Goal: Information Seeking & Learning: Learn about a topic

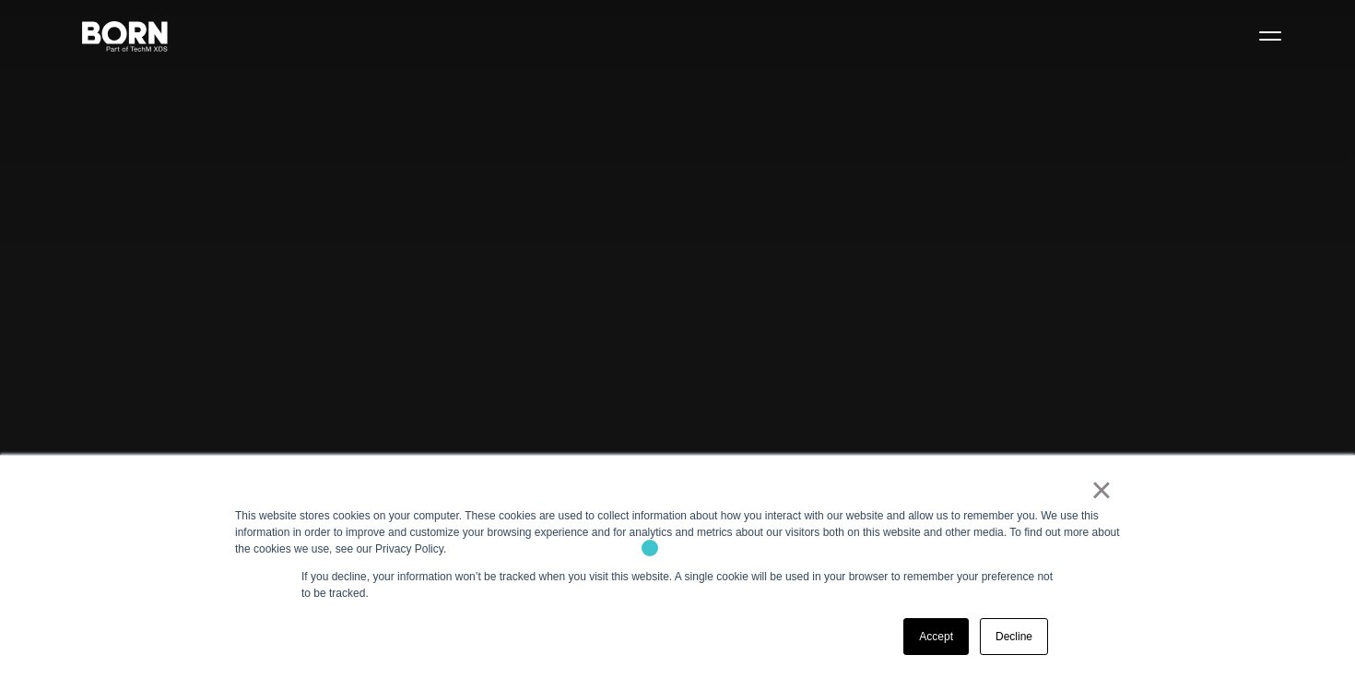
scroll to position [64, 0]
click at [1012, 642] on link "Decline" at bounding box center [1014, 636] width 68 height 37
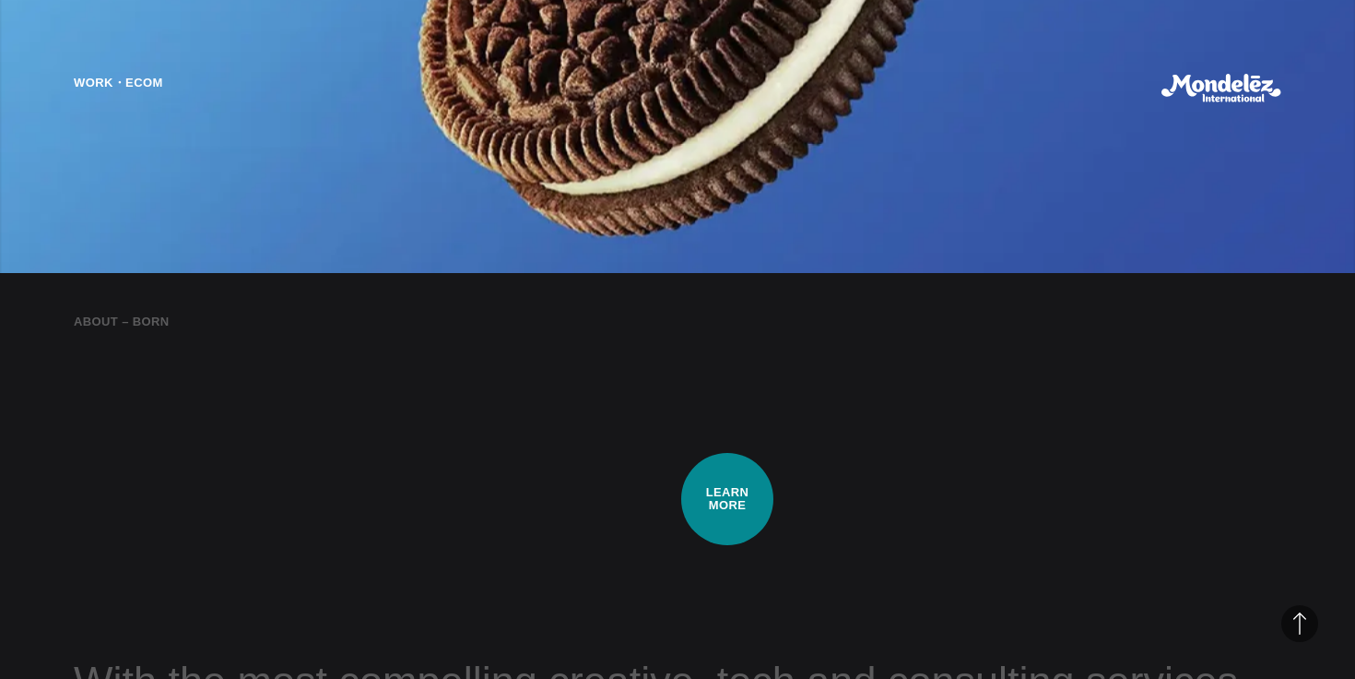
scroll to position [1558, 0]
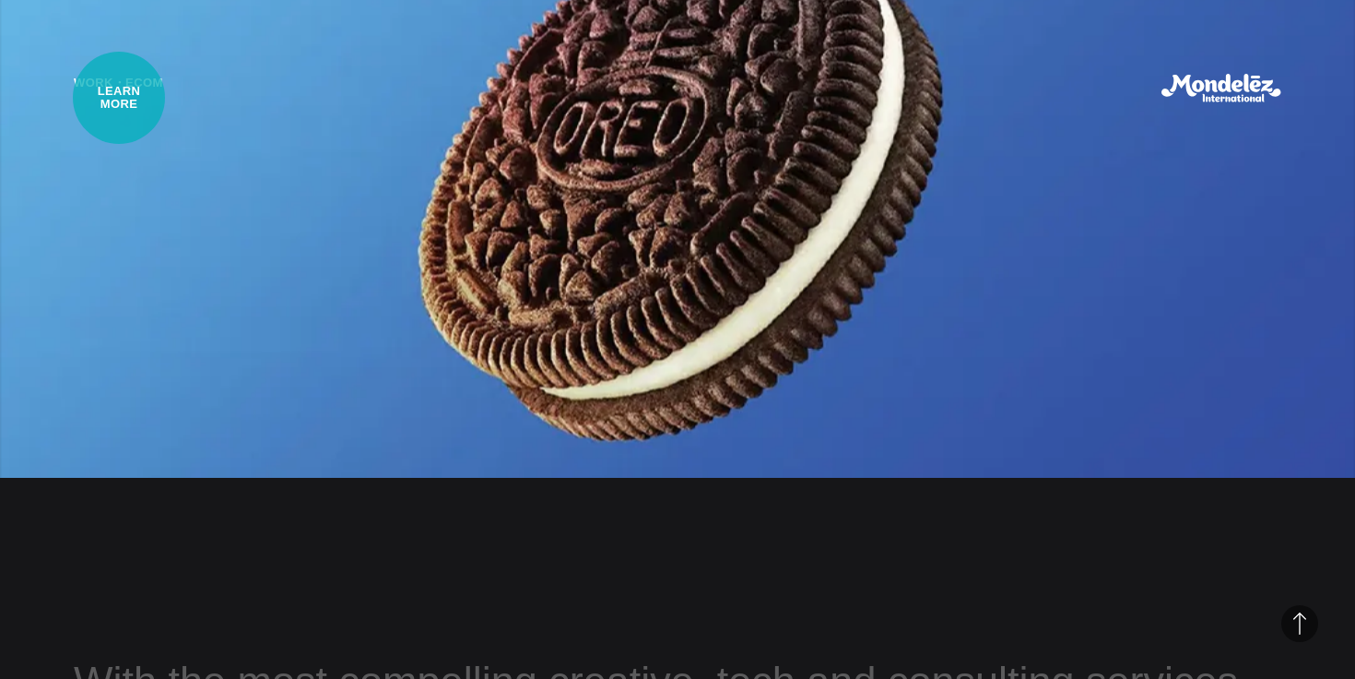
click at [119, 98] on div "Work・Ecom" at bounding box center [118, 88] width 89 height 29
click at [111, 86] on div "Work・Ecom" at bounding box center [118, 88] width 89 height 29
click at [208, 551] on div "About – BORN With the most compelling creative, tech and consulting services, B…" at bounding box center [677, 578] width 1355 height 679
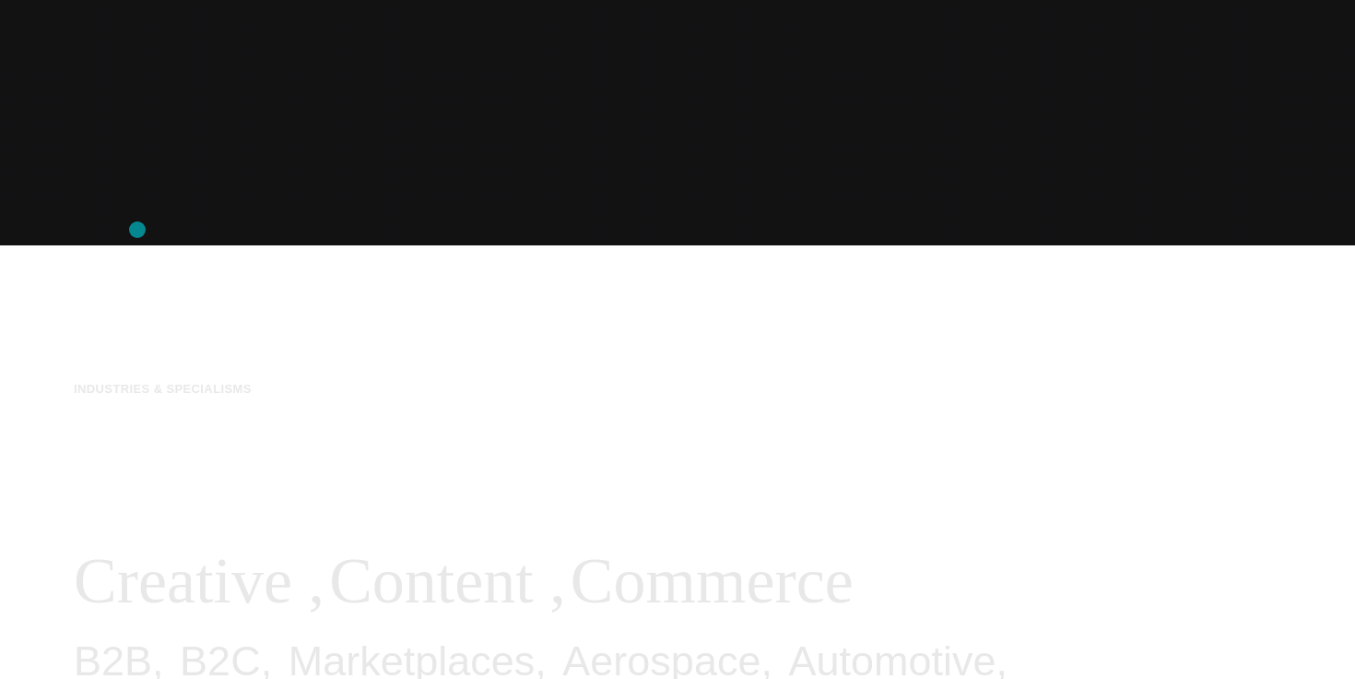
scroll to position [0, 0]
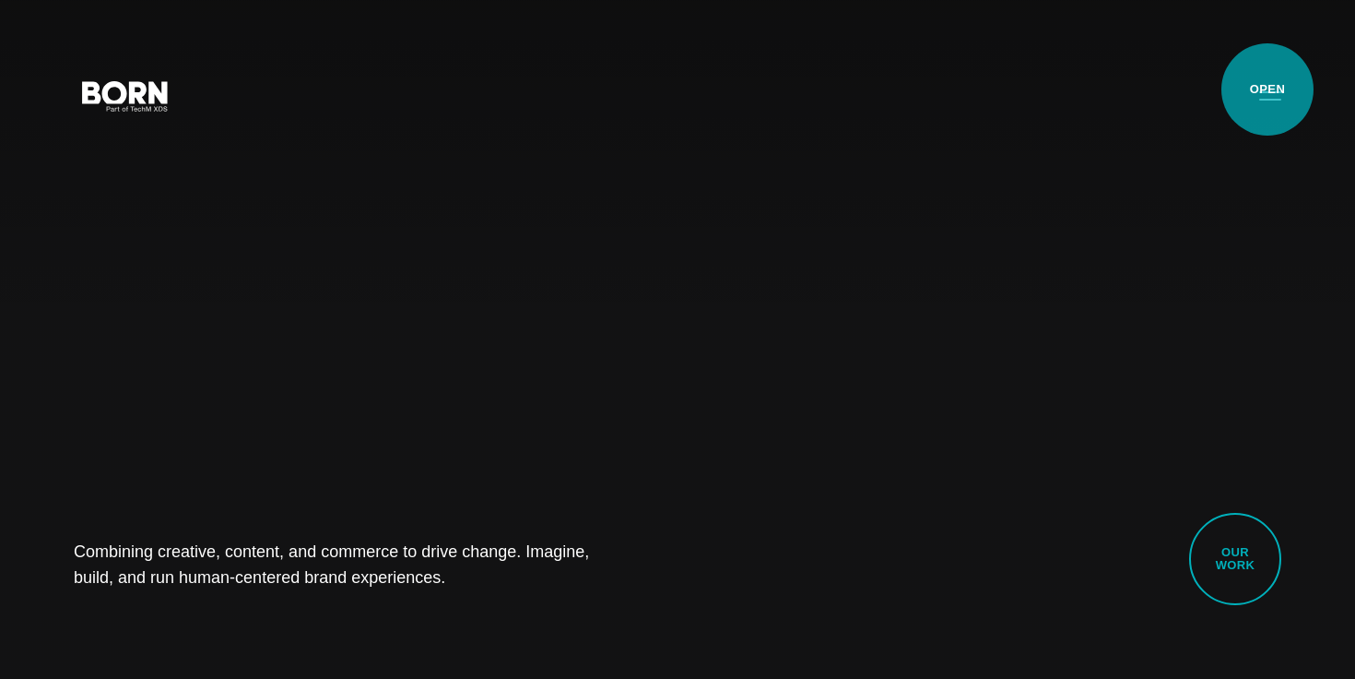
click at [1268, 89] on button "Primary Menu" at bounding box center [1270, 95] width 44 height 39
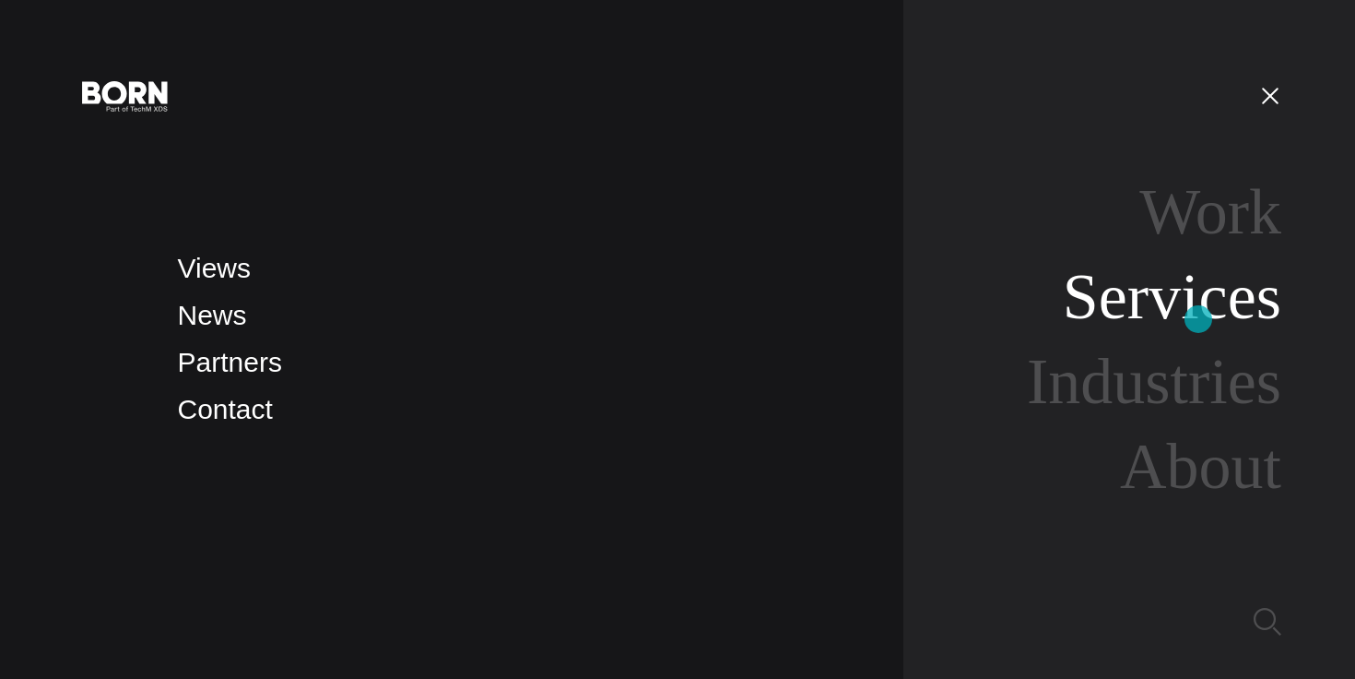
click at [1199, 319] on link "Services" at bounding box center [1172, 296] width 219 height 71
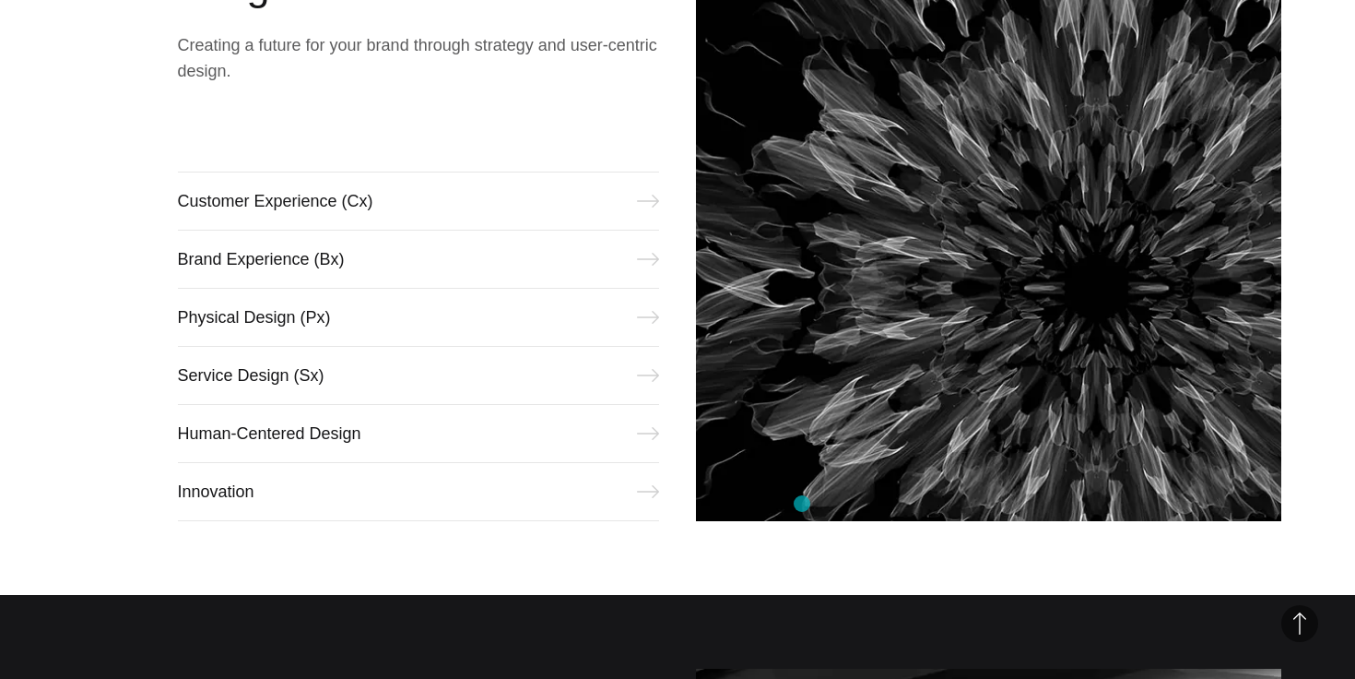
scroll to position [852, 0]
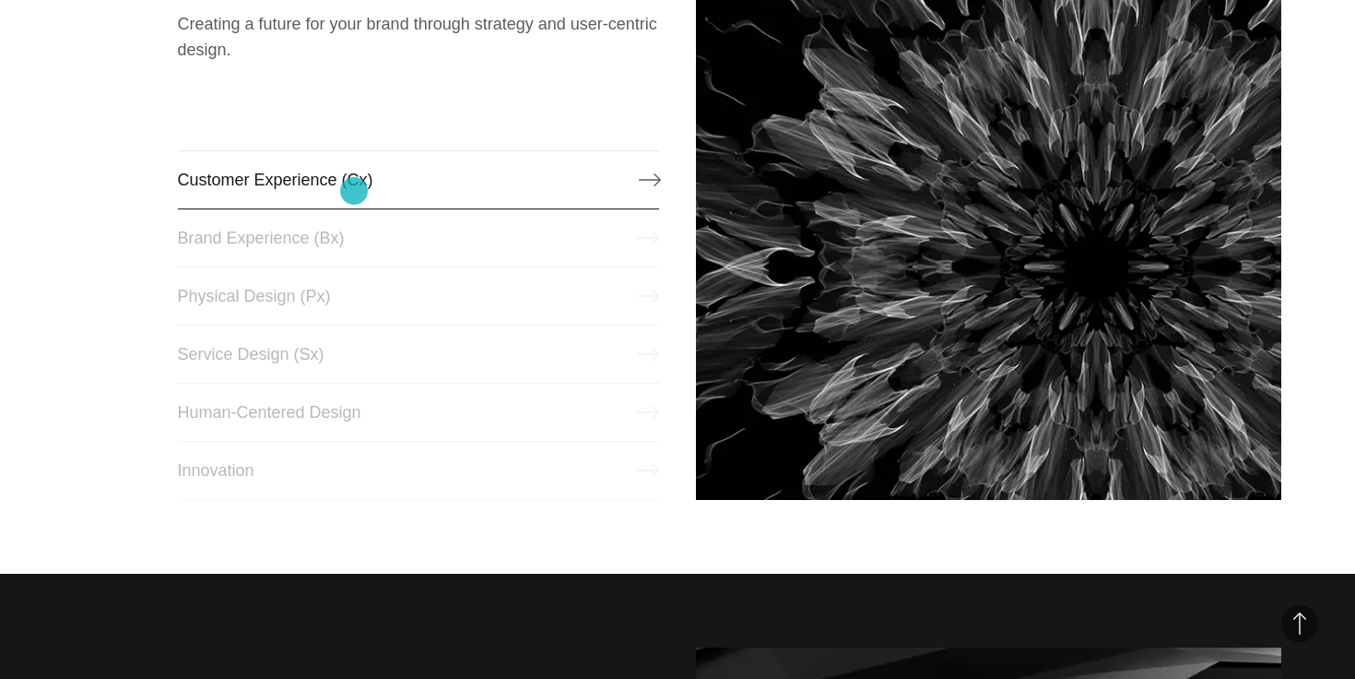
click at [354, 191] on link "Customer Experience (Cx)" at bounding box center [419, 179] width 482 height 59
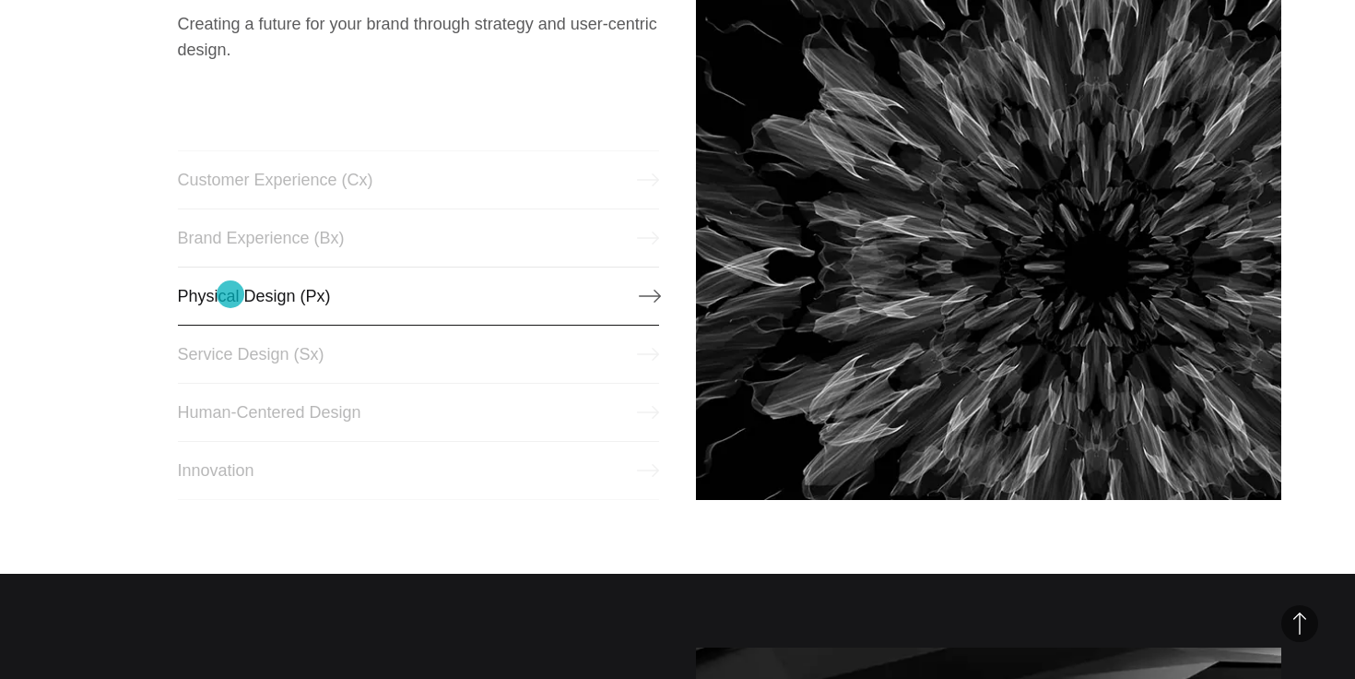
click at [231, 294] on link "Physical Design (Px)" at bounding box center [419, 295] width 482 height 59
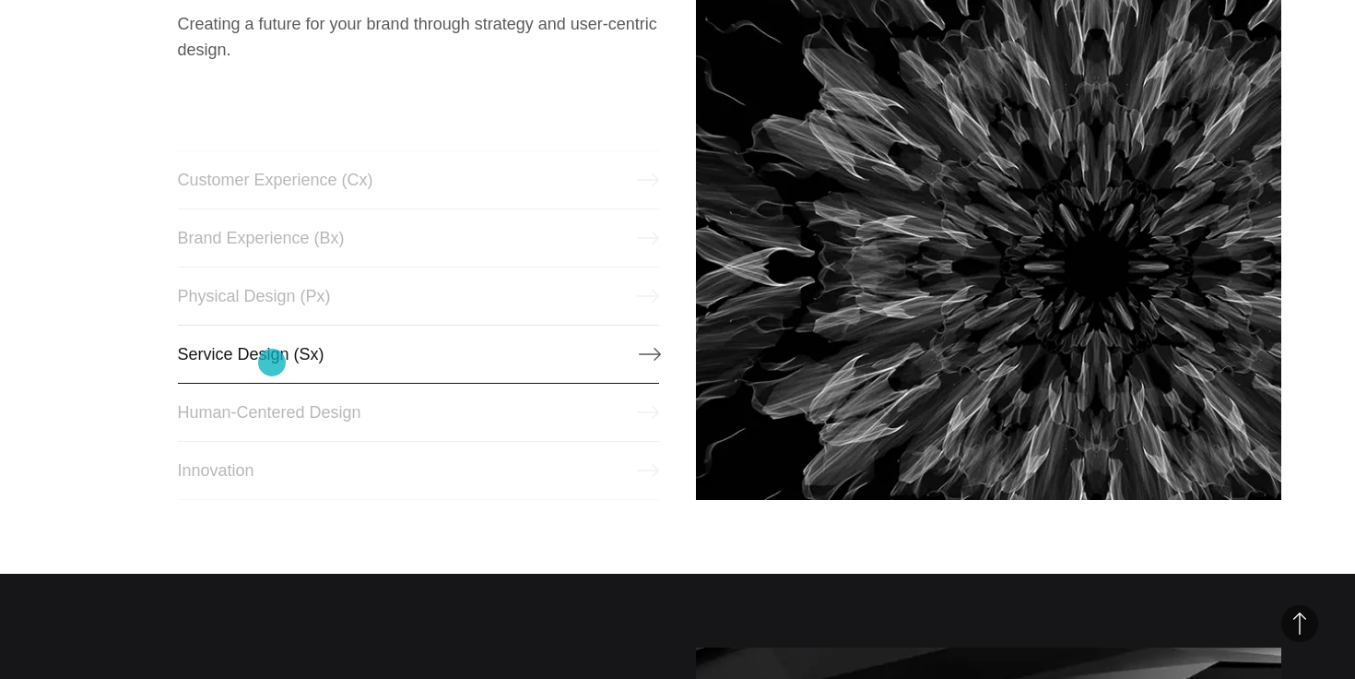
click at [272, 362] on link "Service Design (Sx)" at bounding box center [419, 354] width 482 height 59
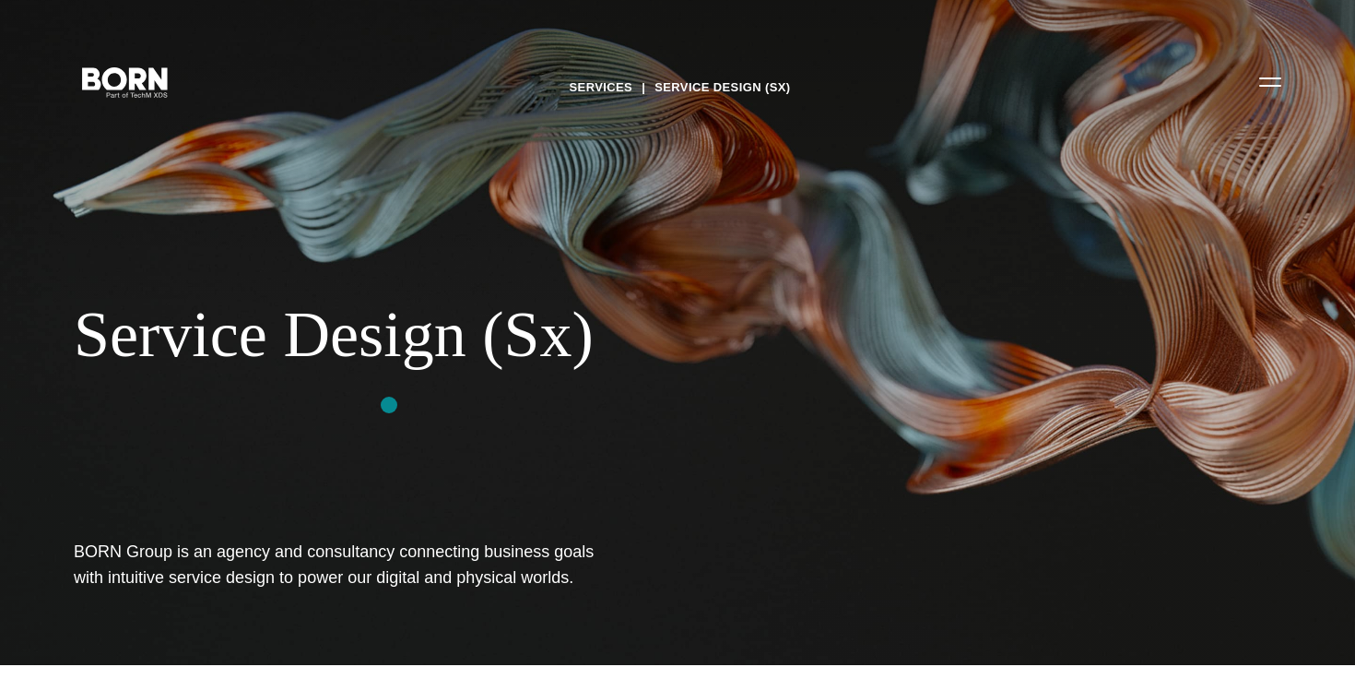
scroll to position [33, 0]
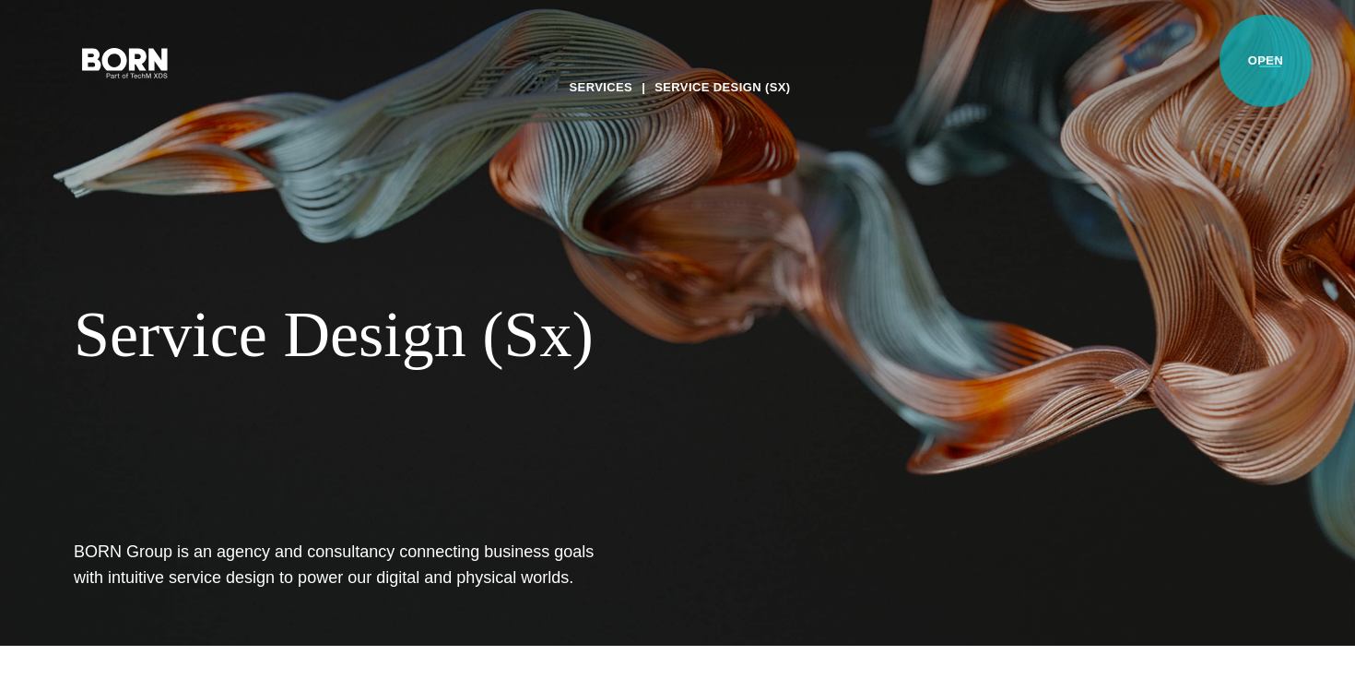
click at [1266, 61] on button "Primary Menu" at bounding box center [1270, 61] width 44 height 39
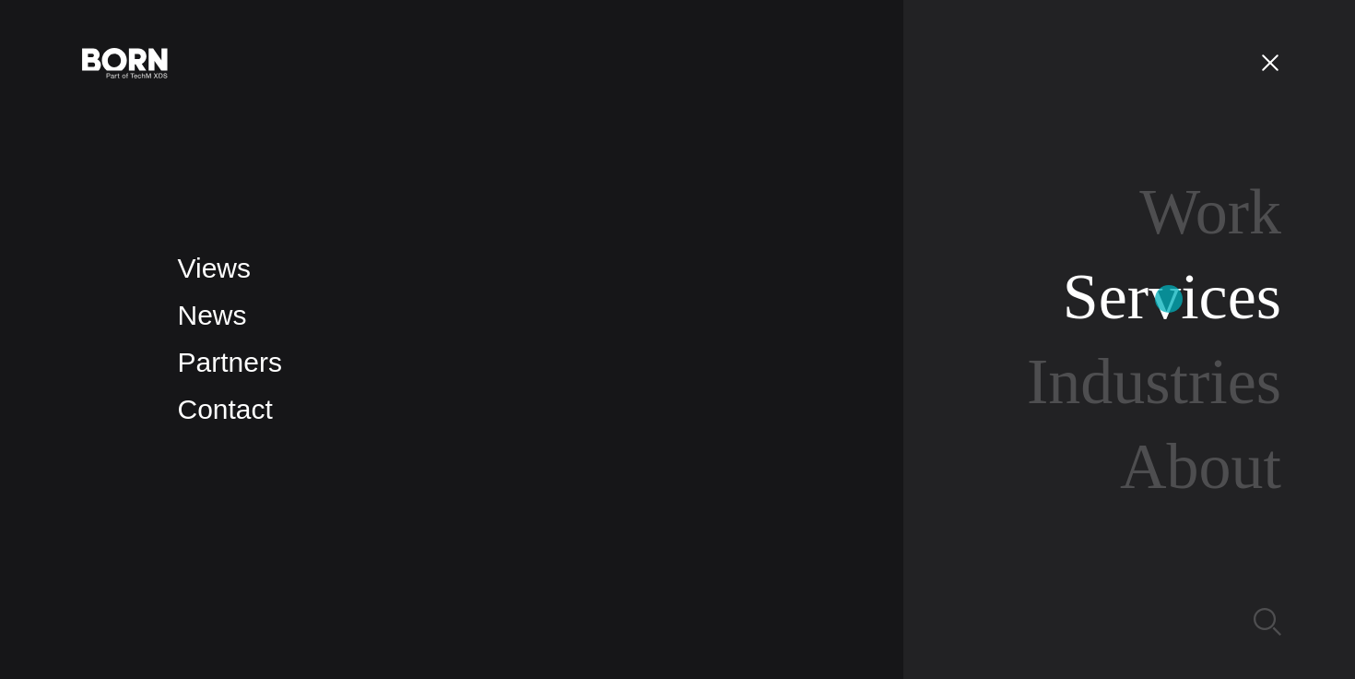
click at [1169, 299] on link "Services" at bounding box center [1172, 296] width 219 height 71
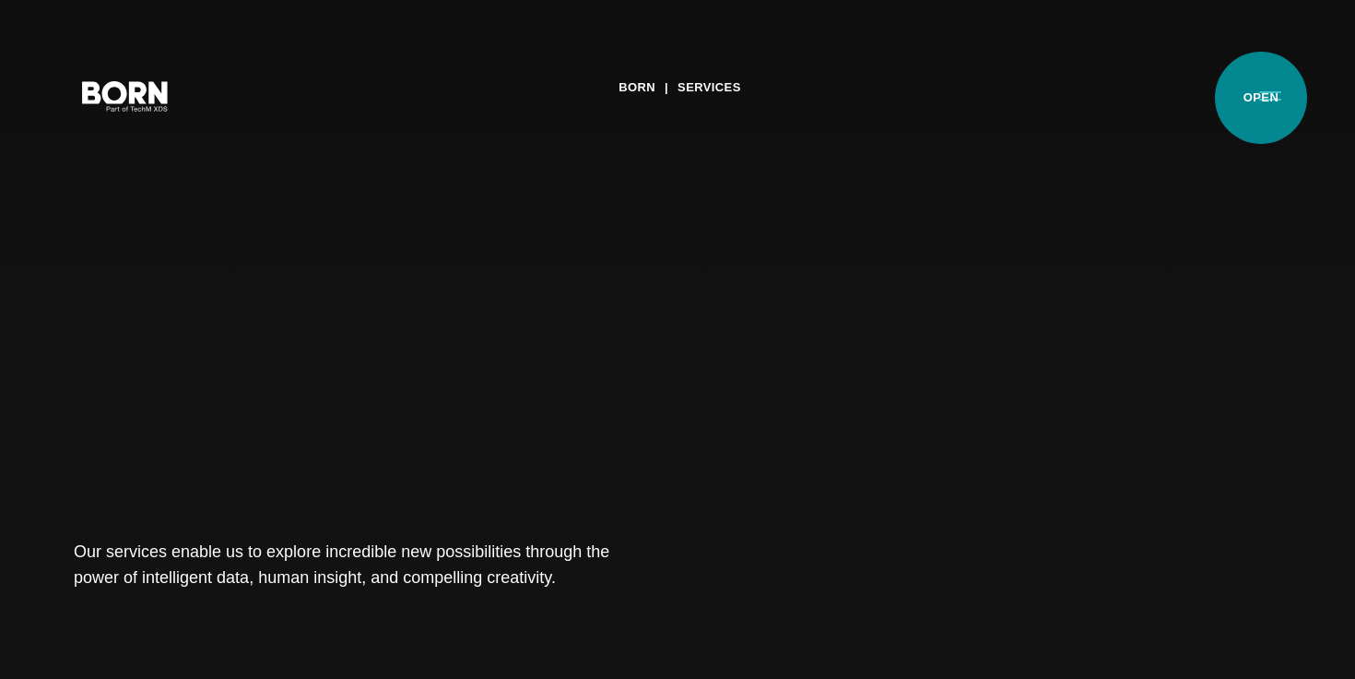
click at [1261, 98] on button "Primary Menu" at bounding box center [1270, 95] width 44 height 39
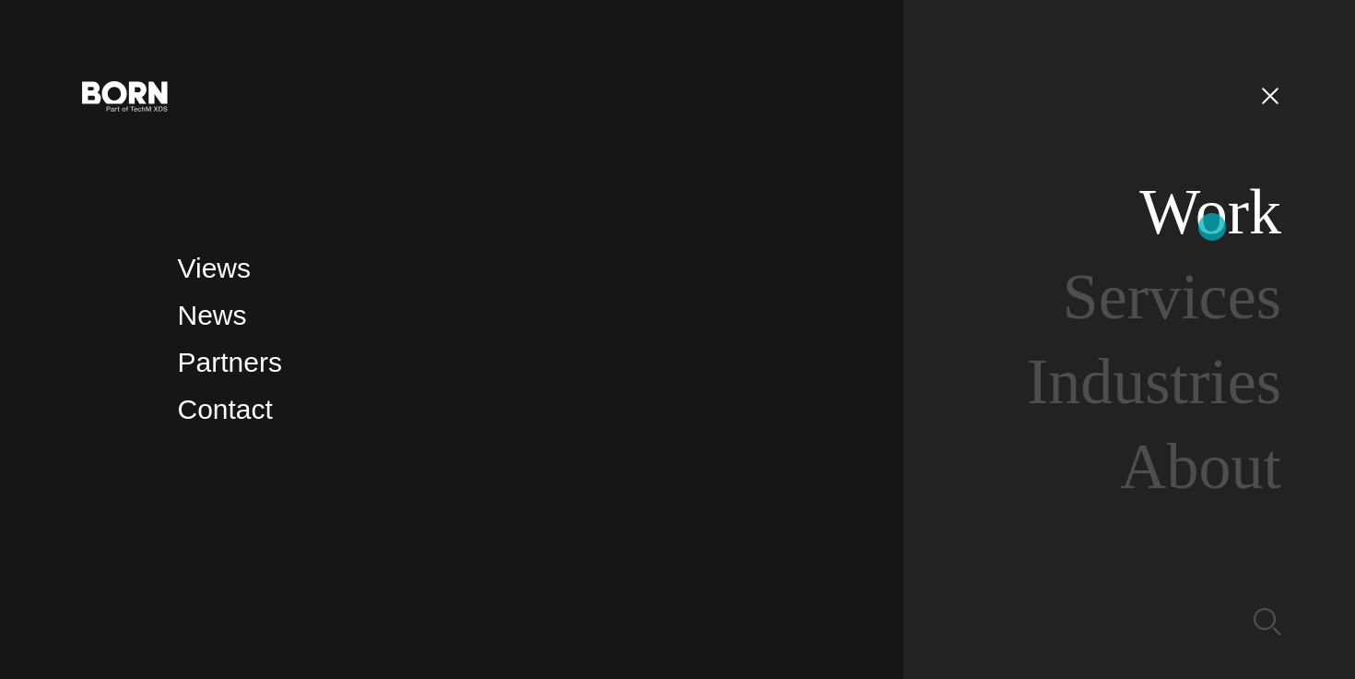
click at [1212, 227] on link "Work" at bounding box center [1211, 211] width 142 height 71
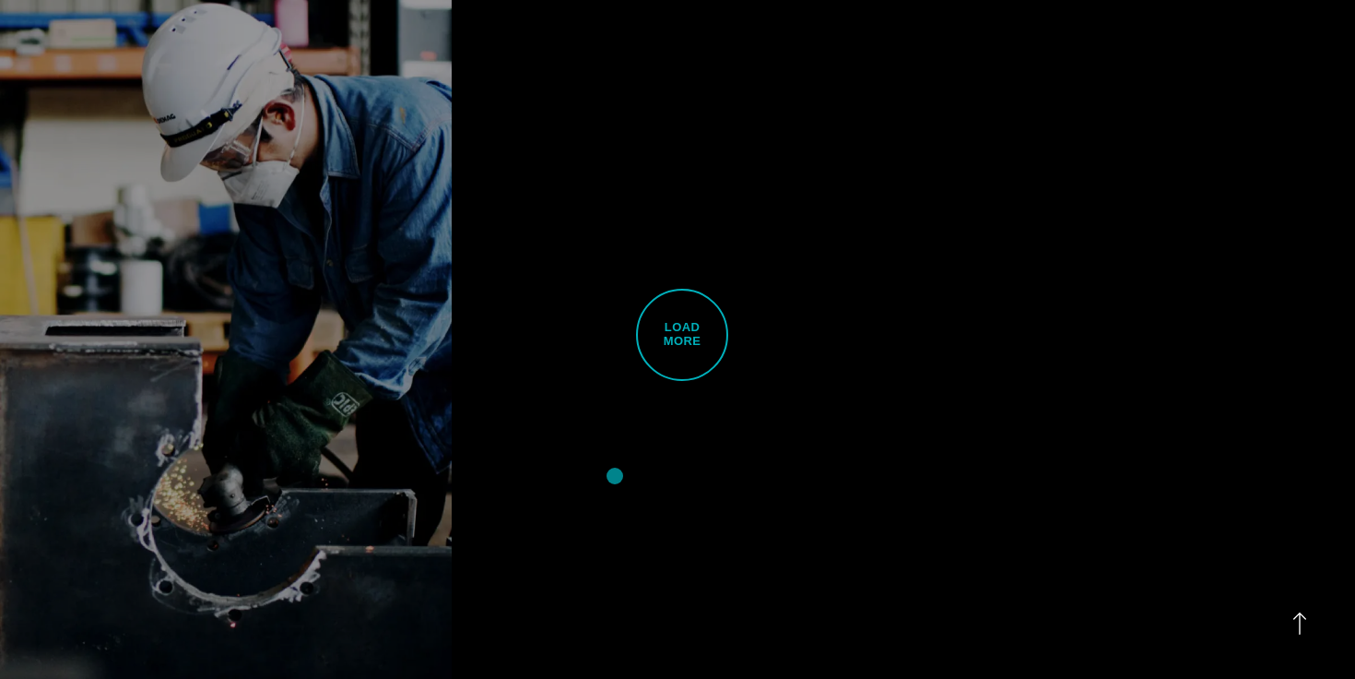
scroll to position [4704, 0]
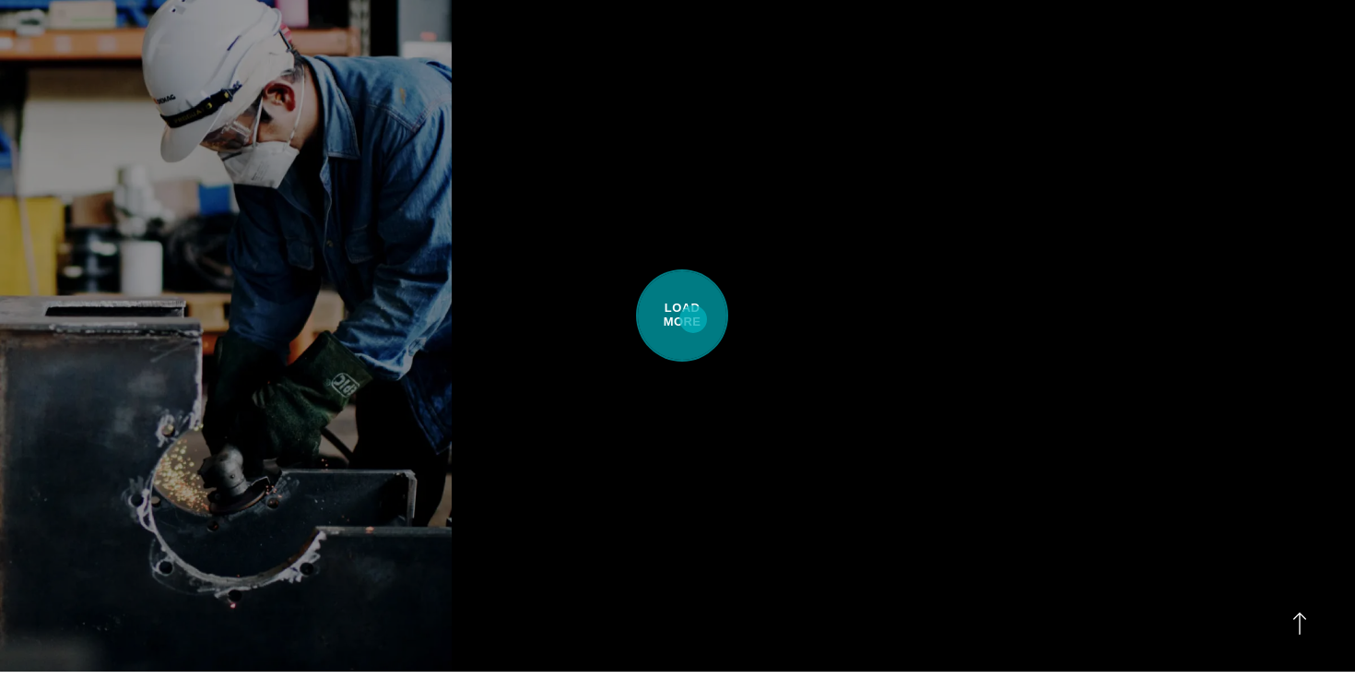
click at [692, 317] on span "Load More" at bounding box center [682, 315] width 92 height 92
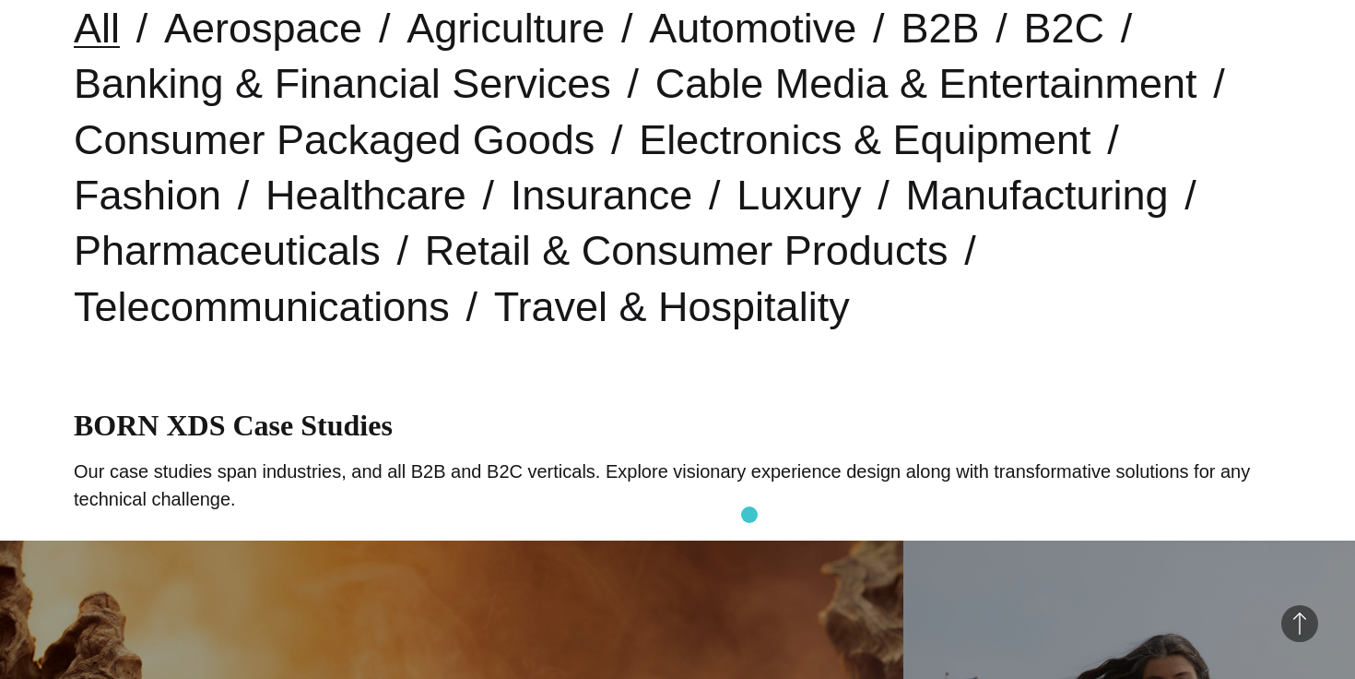
scroll to position [529, 0]
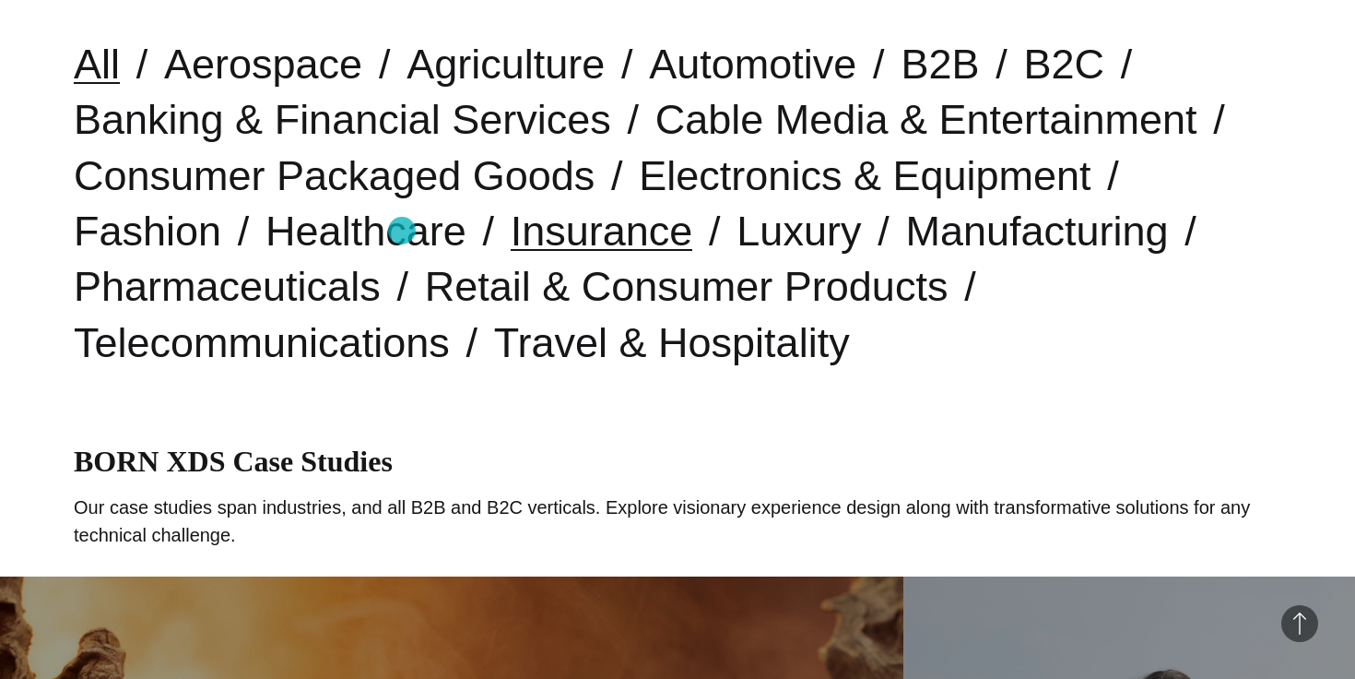
click at [511, 231] on link "Insurance" at bounding box center [602, 230] width 183 height 47
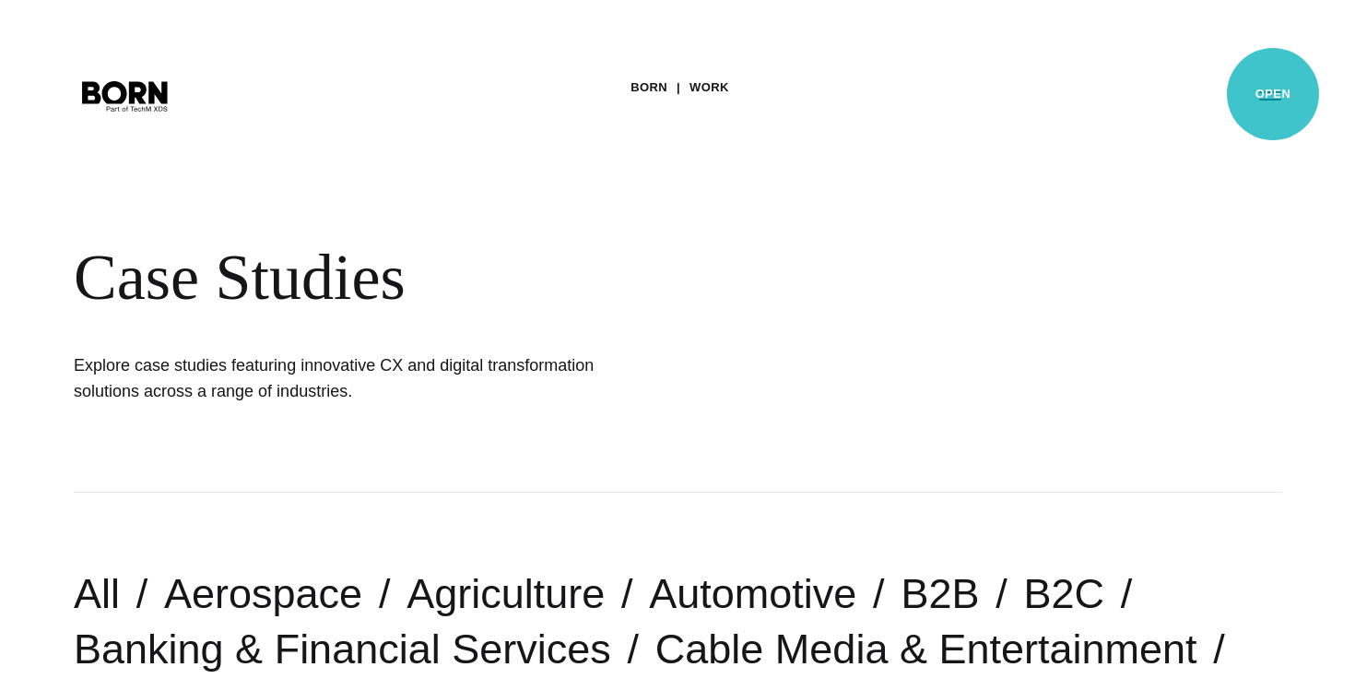
click at [1273, 94] on button "Primary Menu" at bounding box center [1270, 95] width 44 height 39
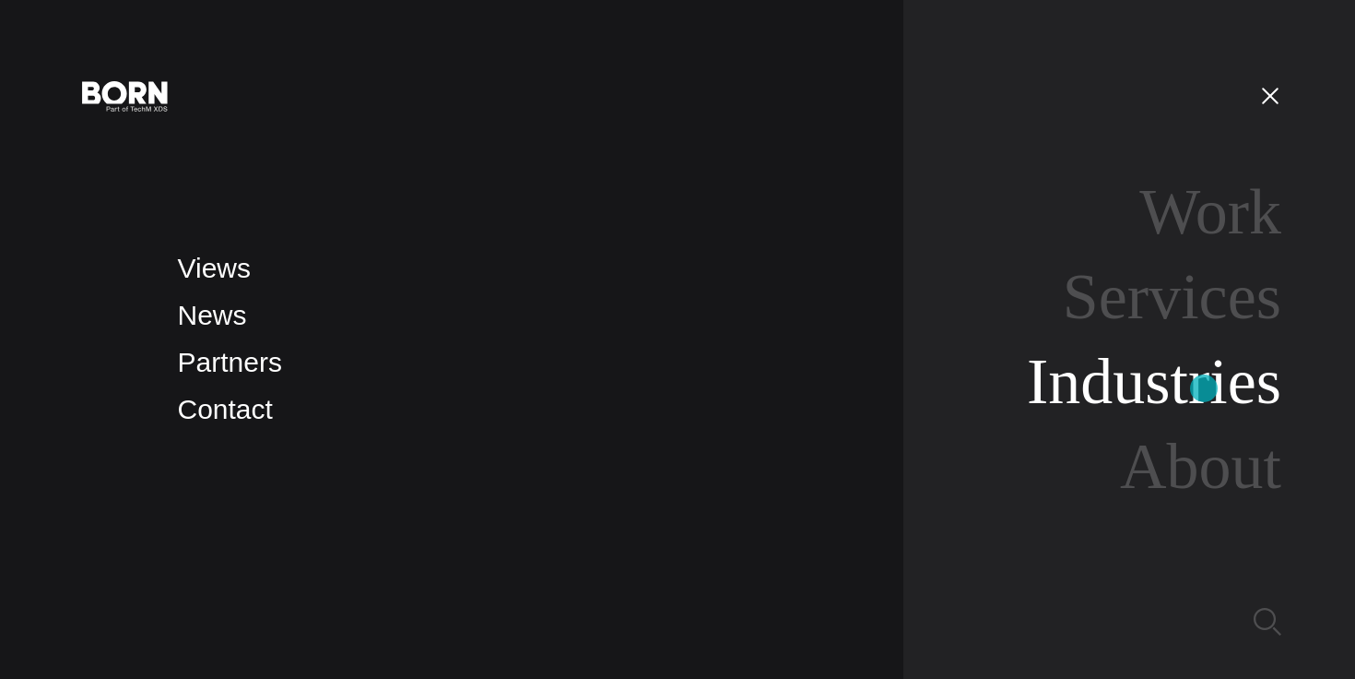
click at [1204, 388] on link "Industries" at bounding box center [1154, 381] width 254 height 71
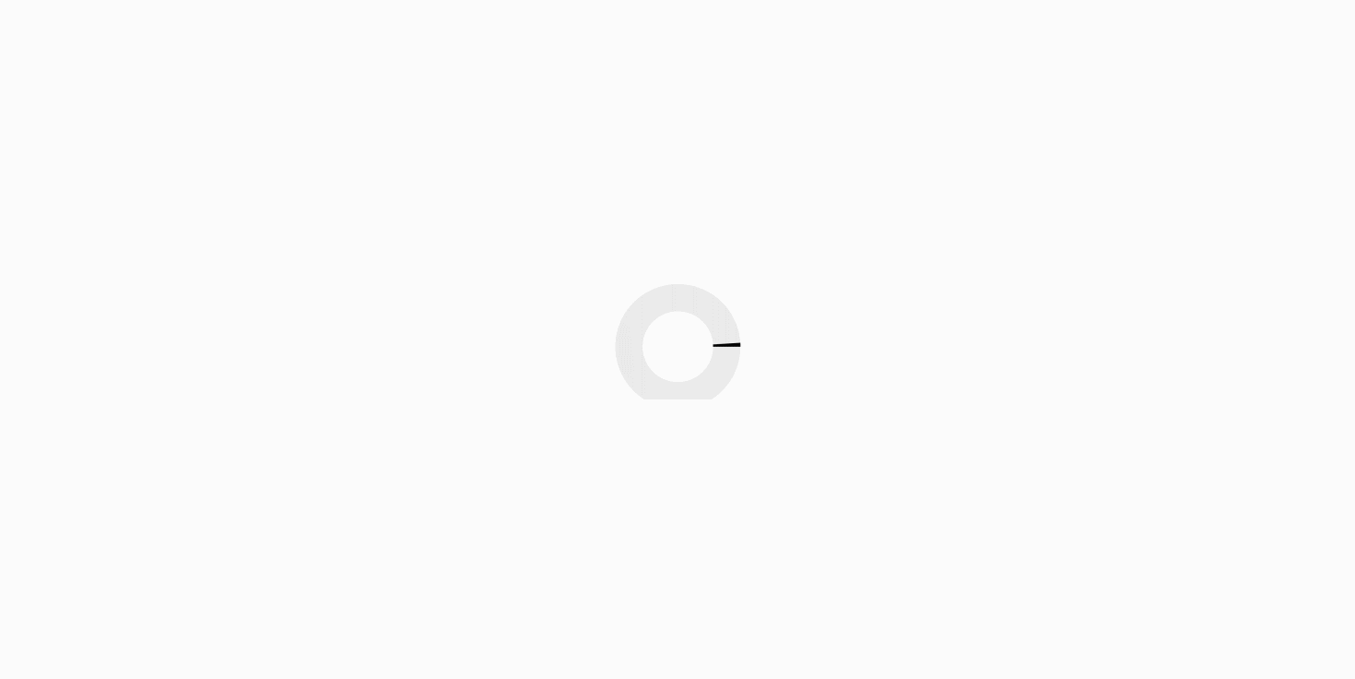
click at [1204, 388] on div at bounding box center [677, 339] width 1355 height 679
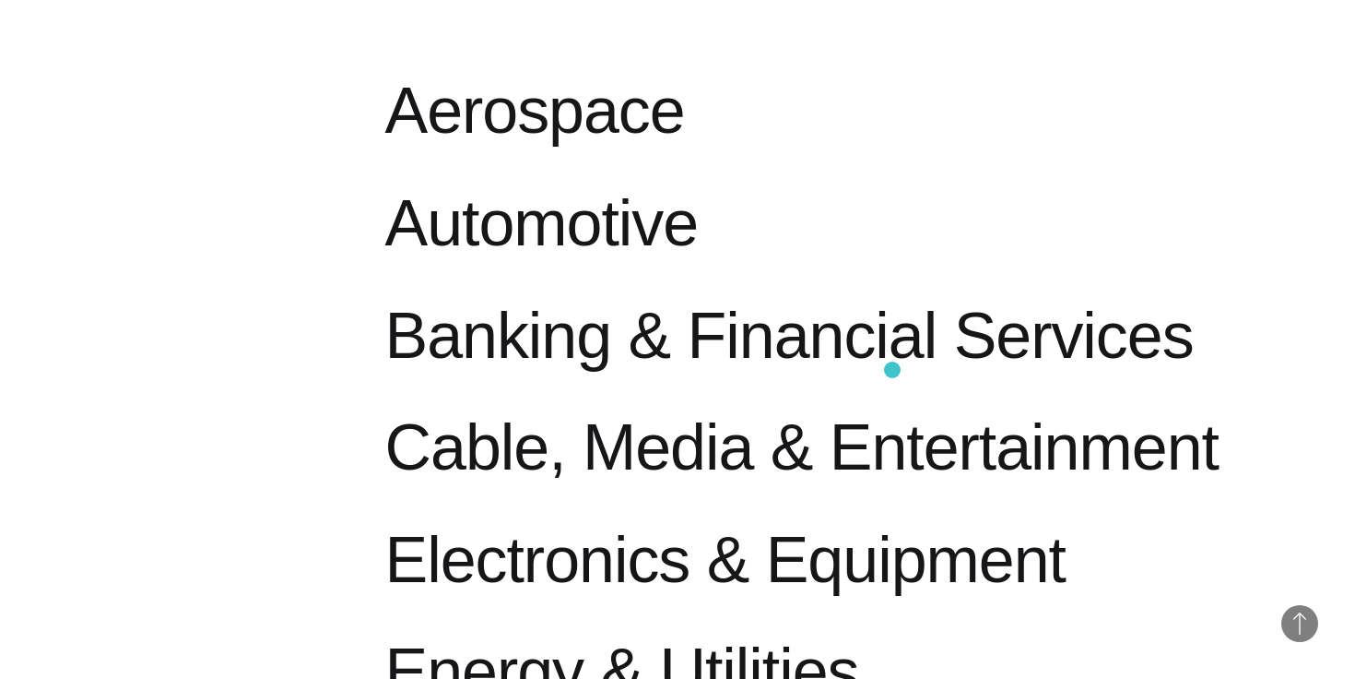
scroll to position [1024, 0]
